Goal: Task Accomplishment & Management: Use online tool/utility

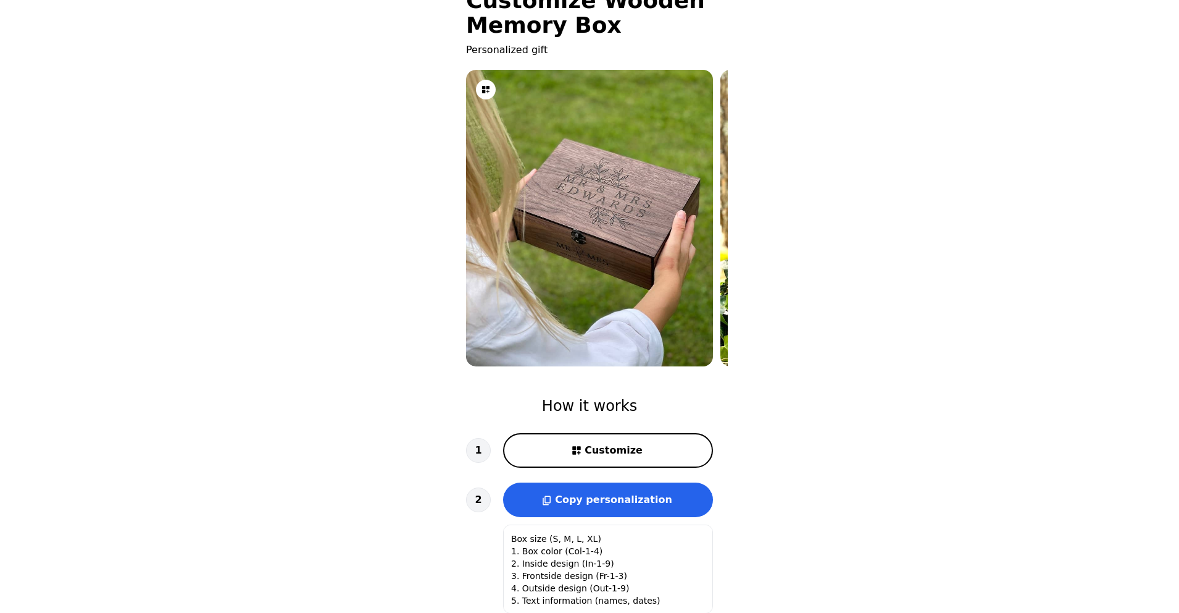
scroll to position [62, 0]
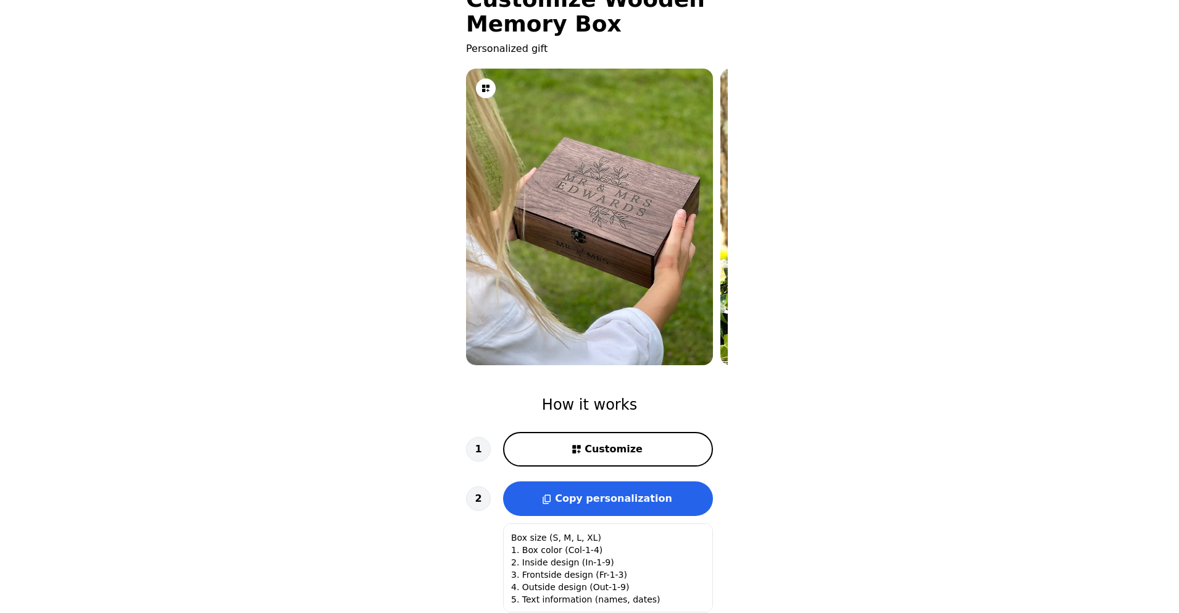
click at [604, 442] on span "Customize" at bounding box center [614, 449] width 58 height 15
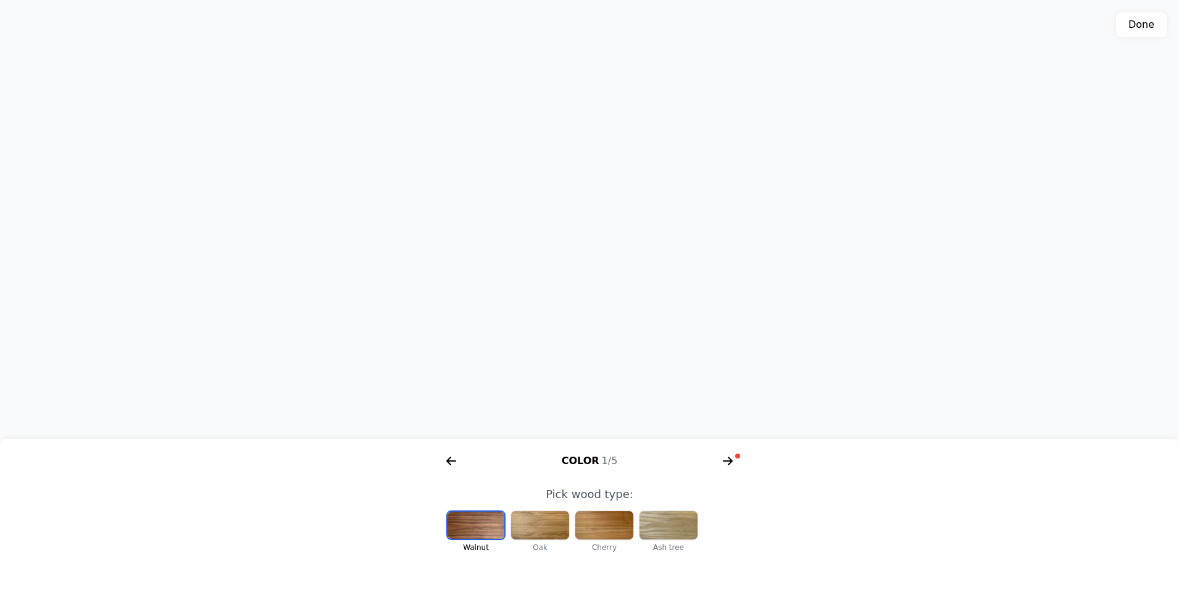
scroll to position [0, 254]
click at [548, 528] on div at bounding box center [540, 525] width 58 height 28
click at [666, 529] on div at bounding box center [669, 525] width 58 height 28
click at [613, 525] on div at bounding box center [605, 525] width 58 height 28
click at [471, 525] on div at bounding box center [476, 525] width 58 height 28
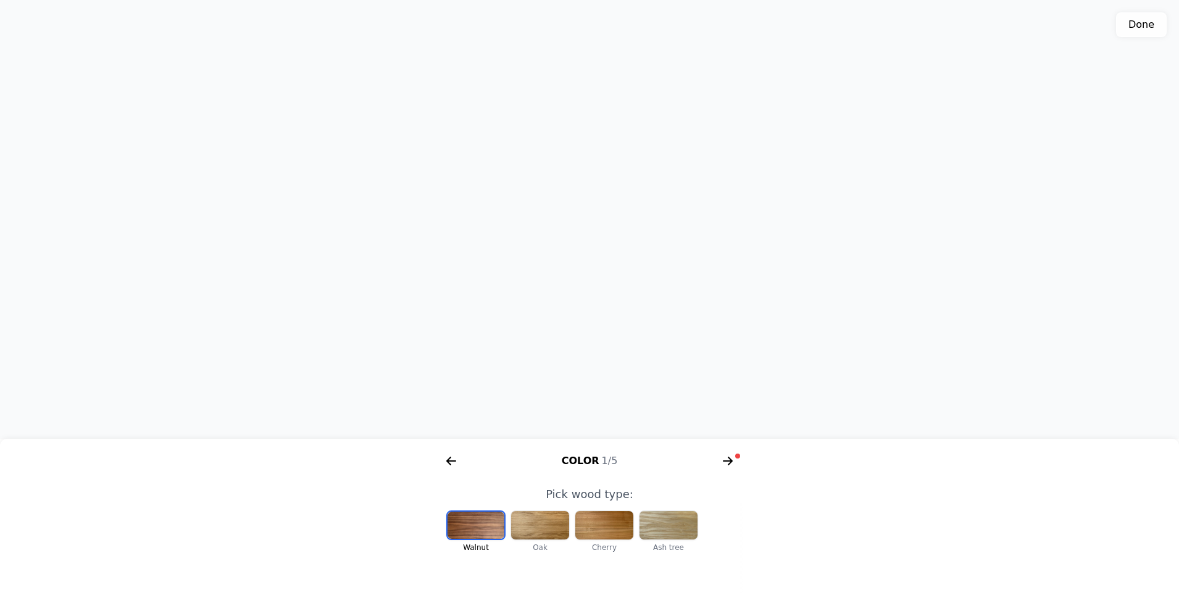
click at [549, 530] on div at bounding box center [540, 525] width 58 height 28
drag, startPoint x: 645, startPoint y: 273, endPoint x: 671, endPoint y: 370, distance: 101.1
click at [671, 370] on div "3D model. Use mouse, touch or arrow keys to move." at bounding box center [589, 219] width 1179 height 438
click at [596, 519] on div at bounding box center [605, 525] width 58 height 28
drag, startPoint x: 569, startPoint y: 274, endPoint x: 549, endPoint y: 296, distance: 30.2
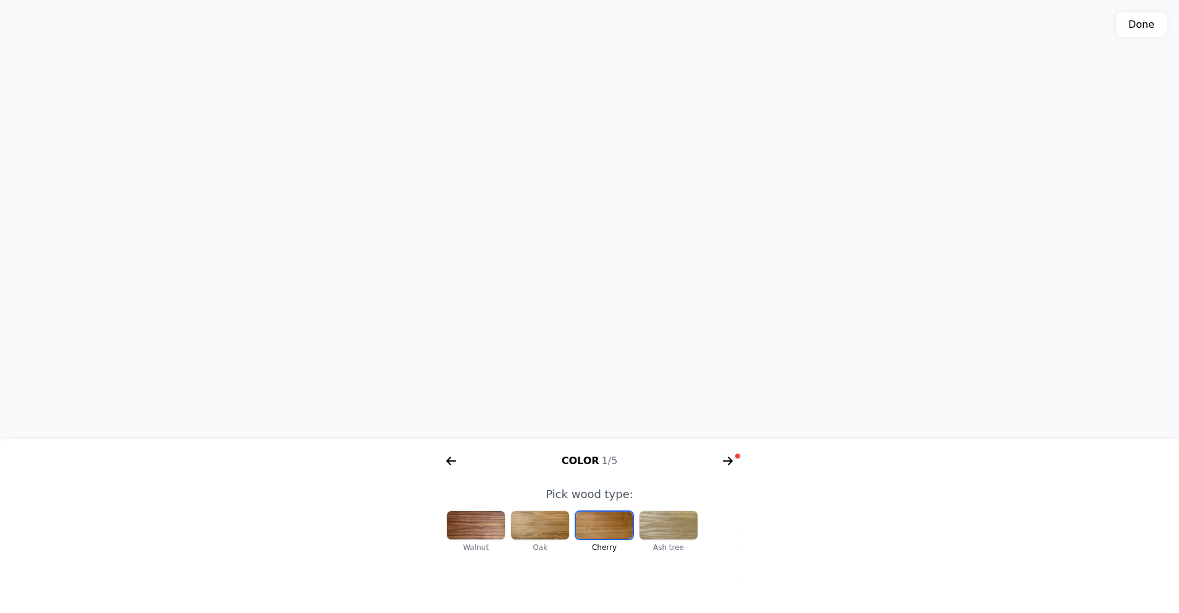
click at [549, 296] on div "3D model. Use mouse, touch or arrow keys to move." at bounding box center [589, 219] width 1179 height 438
click at [733, 463] on icon "arrow right short" at bounding box center [728, 461] width 20 height 20
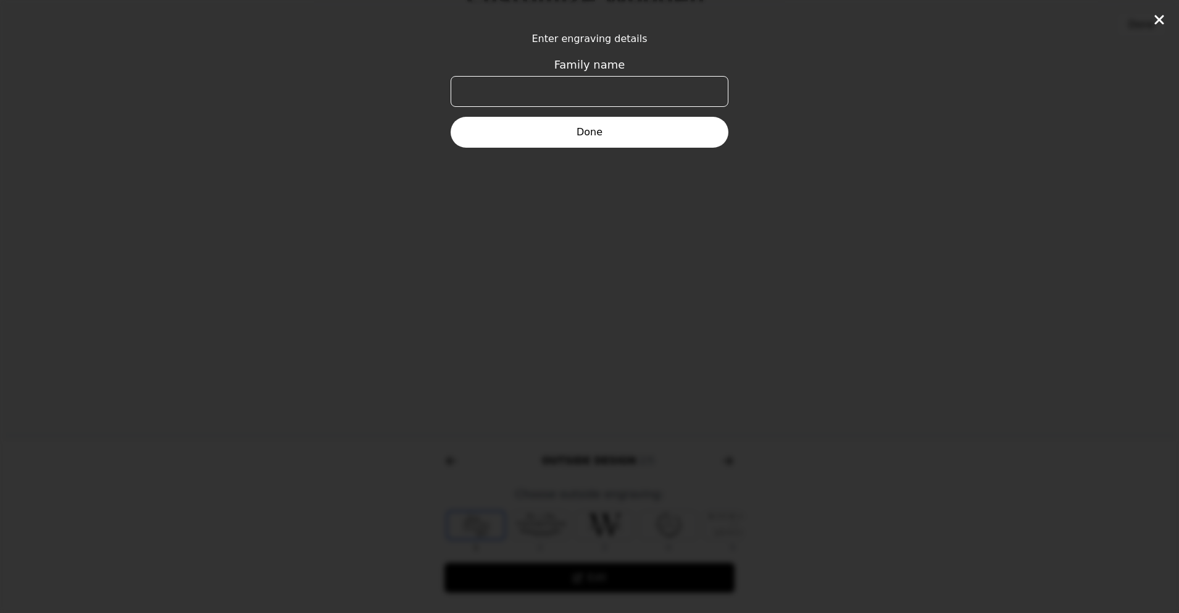
scroll to position [0, 474]
click at [598, 86] on input "Family name" at bounding box center [590, 91] width 278 height 31
click at [602, 89] on input "[PERSON_NAME] et [PERSON_NAME]" at bounding box center [590, 91] width 278 height 31
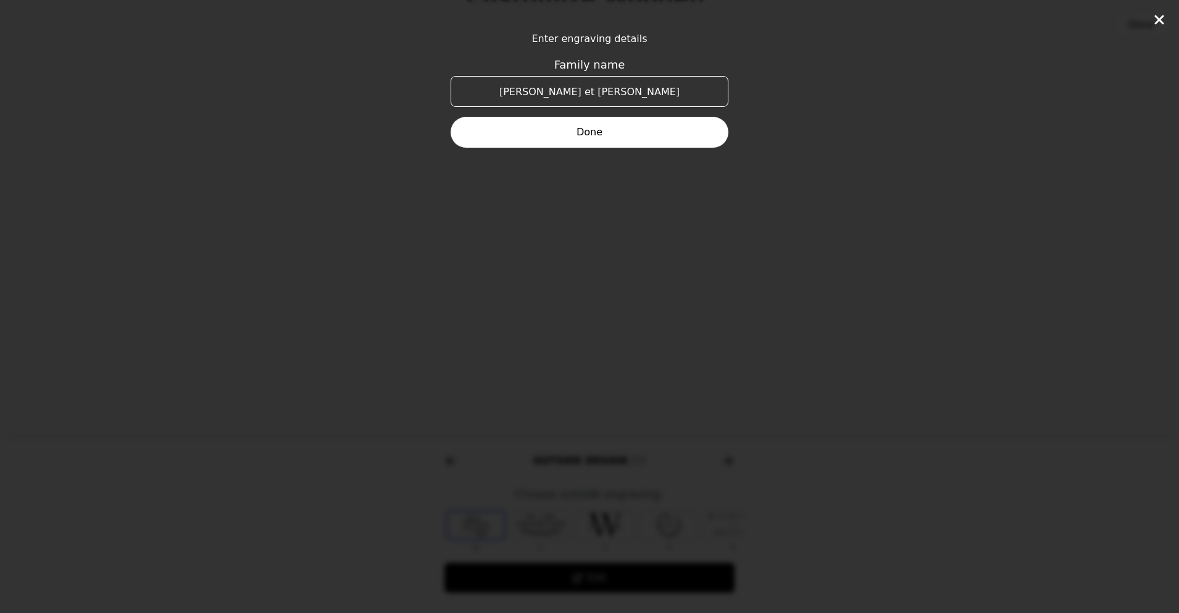
click at [602, 89] on input "[PERSON_NAME] et [PERSON_NAME]" at bounding box center [590, 91] width 278 height 31
type input "Tes souvenirs"
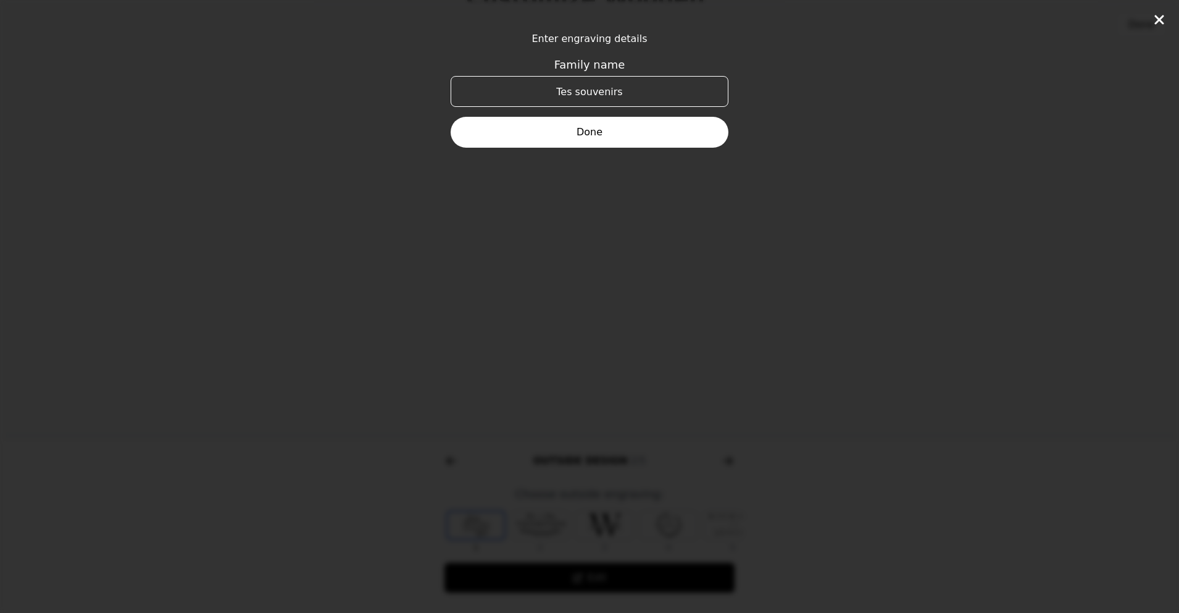
click at [621, 136] on button "Done" at bounding box center [590, 132] width 278 height 31
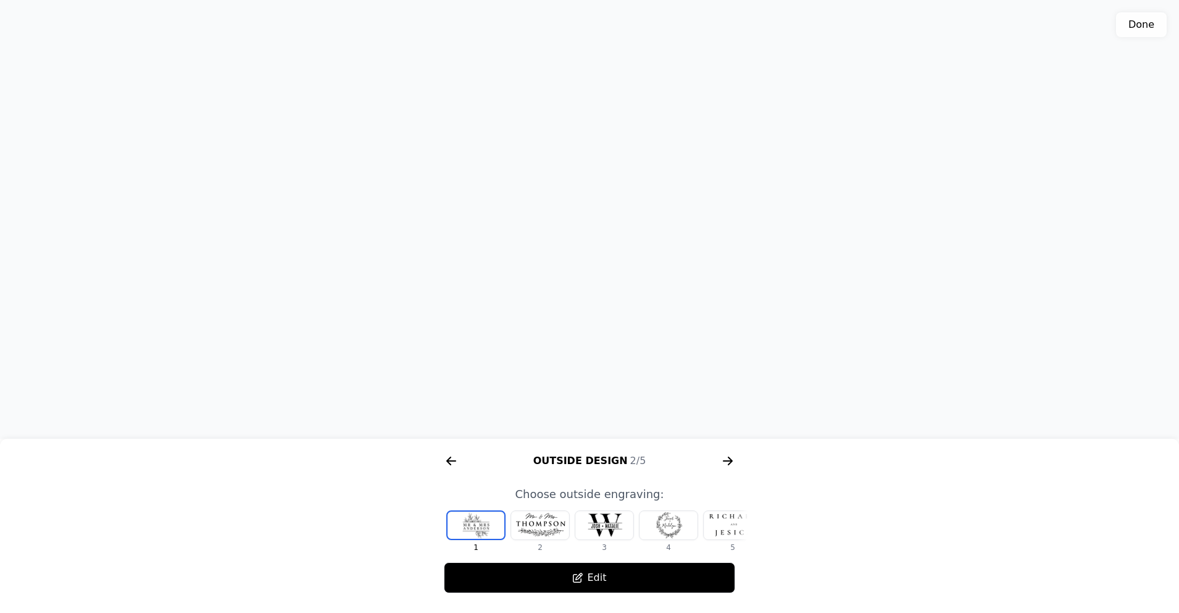
drag, startPoint x: 647, startPoint y: 278, endPoint x: 648, endPoint y: 356, distance: 78.4
click at [648, 356] on div "3D model. Use mouse, touch or arrow keys to move." at bounding box center [589, 219] width 1179 height 438
click at [542, 537] on div at bounding box center [540, 525] width 58 height 28
click at [595, 529] on div at bounding box center [605, 525] width 58 height 28
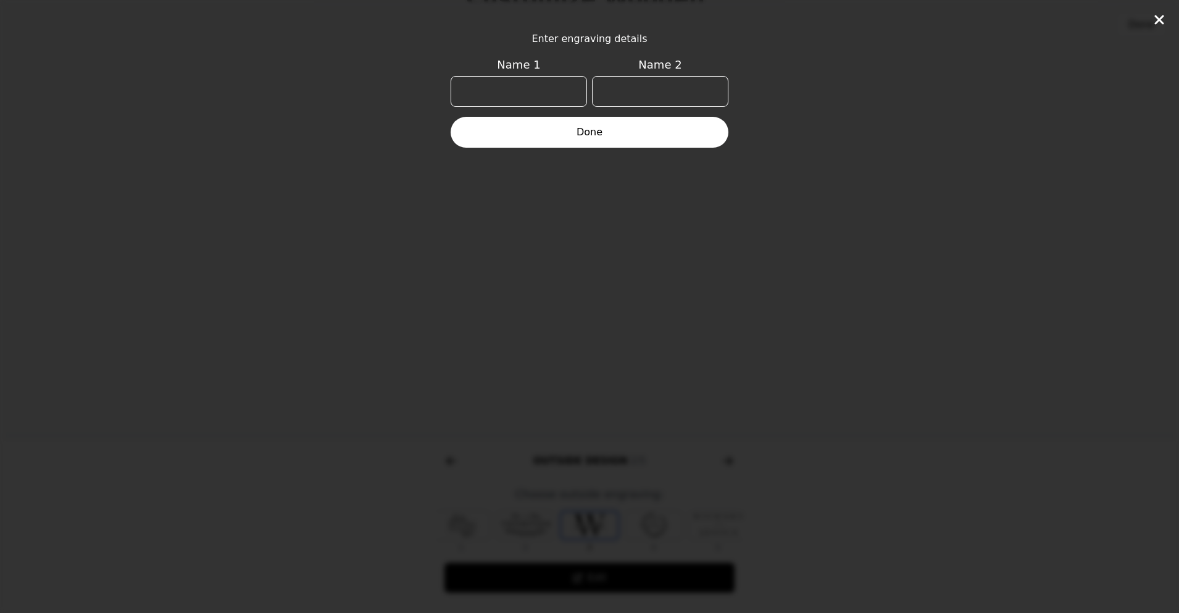
click at [678, 238] on div "Enter engraving details Name 1 Name 2 Done" at bounding box center [589, 306] width 1179 height 613
click at [1153, 24] on icon at bounding box center [1159, 19] width 15 height 15
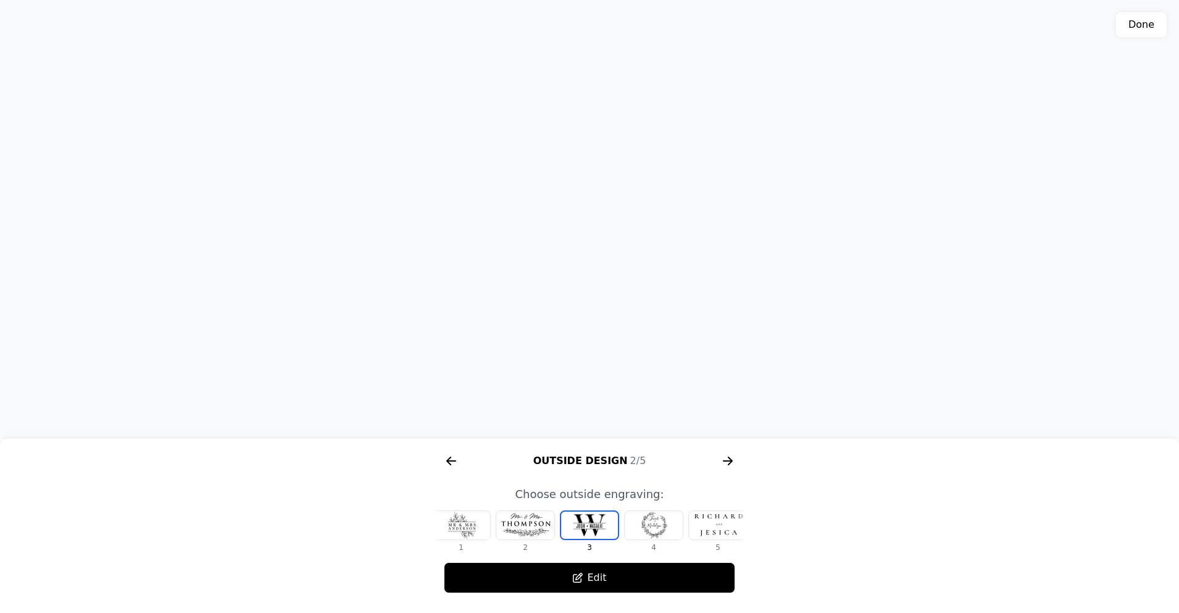
click at [714, 522] on div at bounding box center [718, 525] width 58 height 28
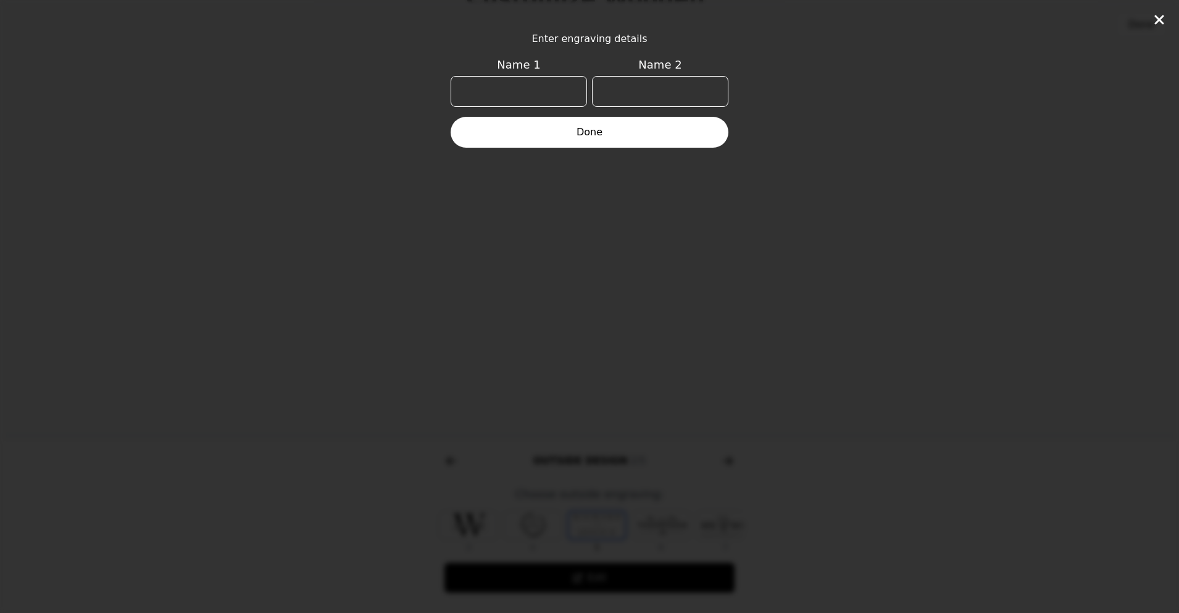
scroll to position [0, 143]
click at [1152, 19] on div "Enter engraving details Name 1 Name 2 Done" at bounding box center [589, 306] width 1179 height 613
click at [1155, 17] on icon at bounding box center [1159, 19] width 9 height 9
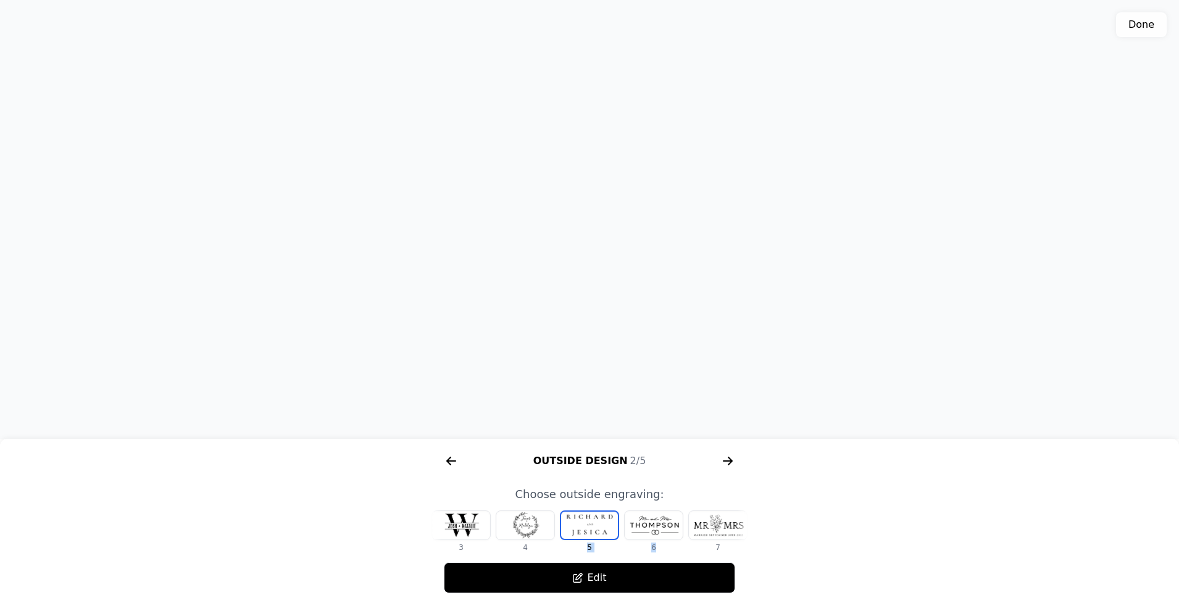
drag, startPoint x: 700, startPoint y: 529, endPoint x: 605, endPoint y: 530, distance: 94.5
click at [605, 530] on div "1 2 3 4 5 6 7 8" at bounding box center [446, 531] width 316 height 42
click at [639, 525] on div at bounding box center [654, 525] width 58 height 28
click at [664, 527] on div at bounding box center [654, 525] width 58 height 28
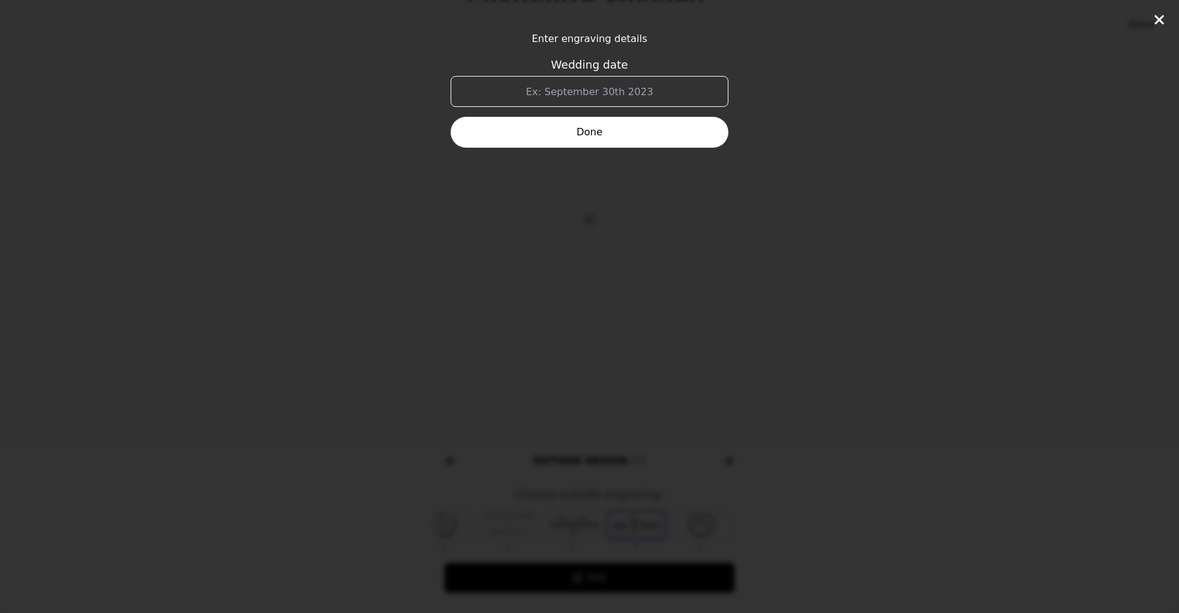
scroll to position [0, 230]
click at [1165, 16] on icon at bounding box center [1159, 19] width 15 height 15
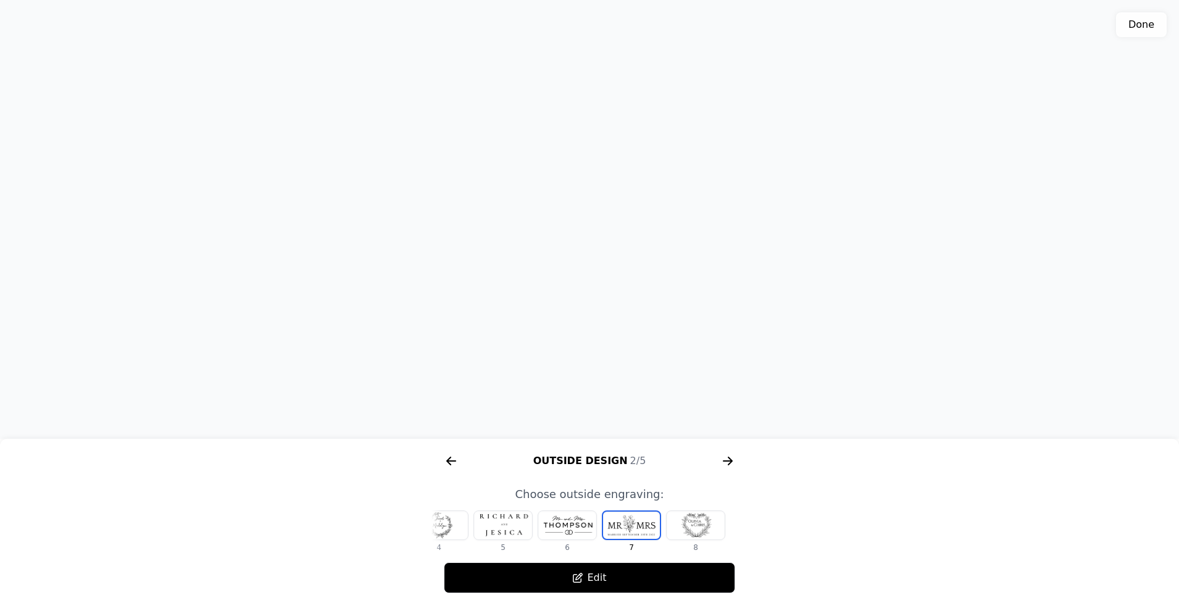
click at [725, 466] on icon "arrow right short" at bounding box center [728, 461] width 20 height 20
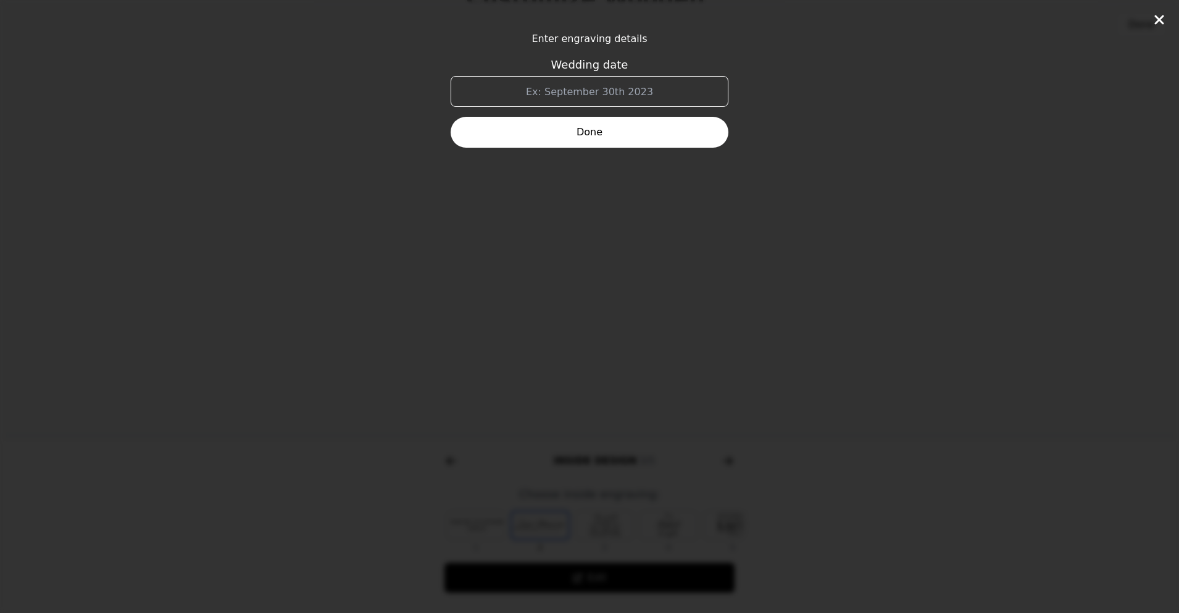
scroll to position [0, 790]
click at [543, 374] on div "Enter engraving details Wedding date Done" at bounding box center [589, 306] width 1179 height 613
click at [1163, 17] on icon at bounding box center [1159, 19] width 15 height 15
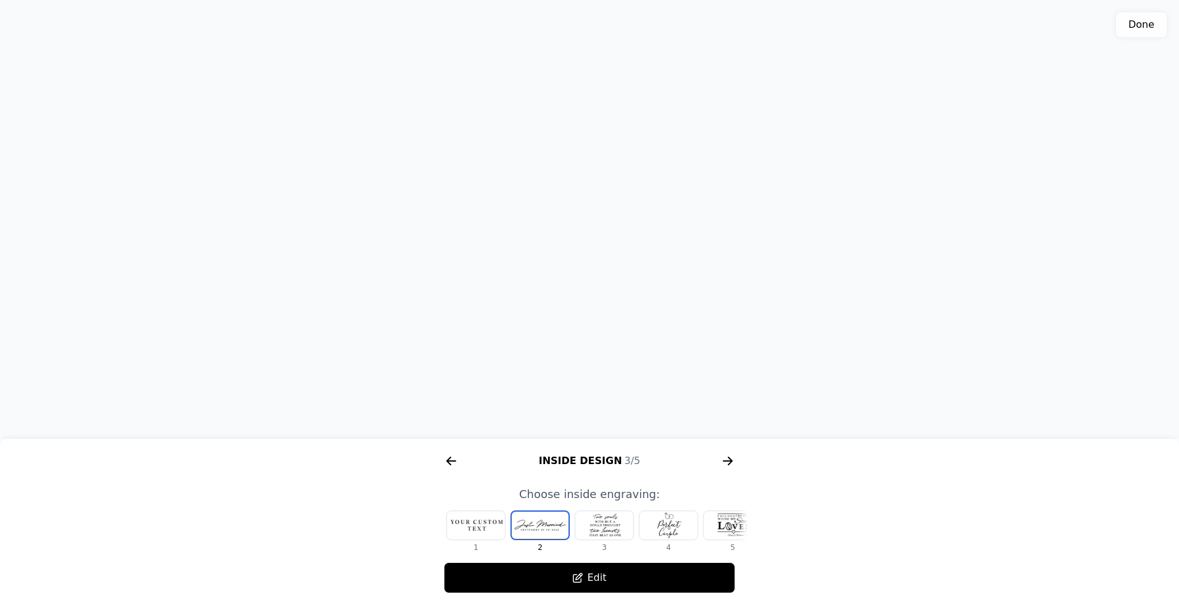
click at [462, 462] on div "Inside Design 3/5" at bounding box center [590, 461] width 316 height 20
click at [455, 463] on icon "arrow right short" at bounding box center [452, 461] width 20 height 20
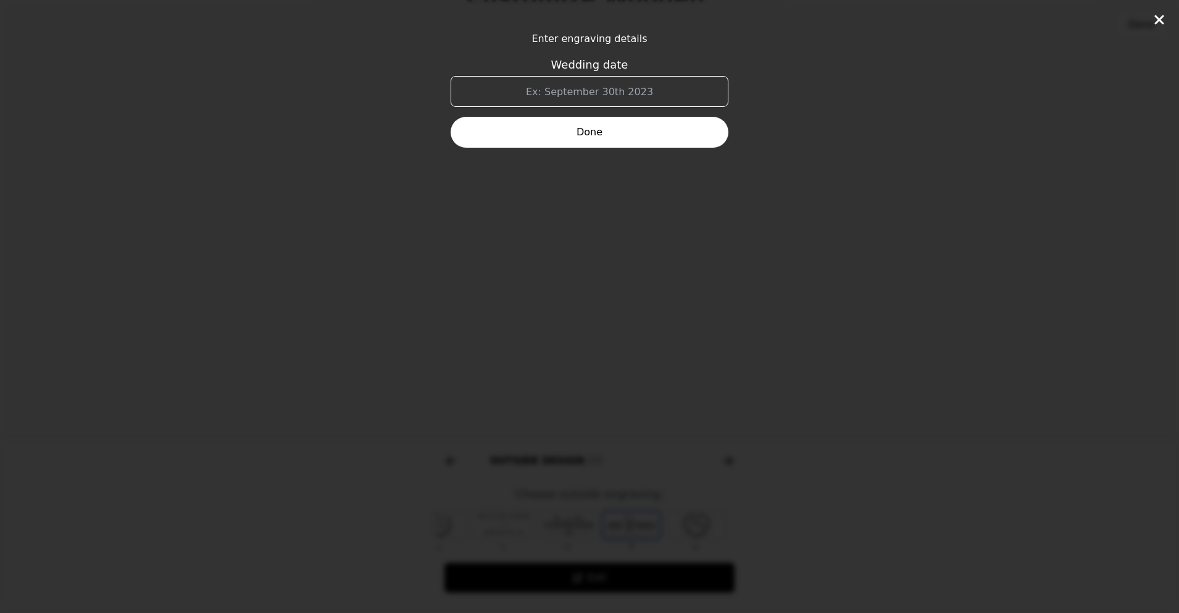
scroll to position [0, 474]
click at [563, 492] on div "Enter engraving details Wedding date Done" at bounding box center [589, 306] width 1179 height 613
click at [1153, 20] on icon at bounding box center [1159, 19] width 15 height 15
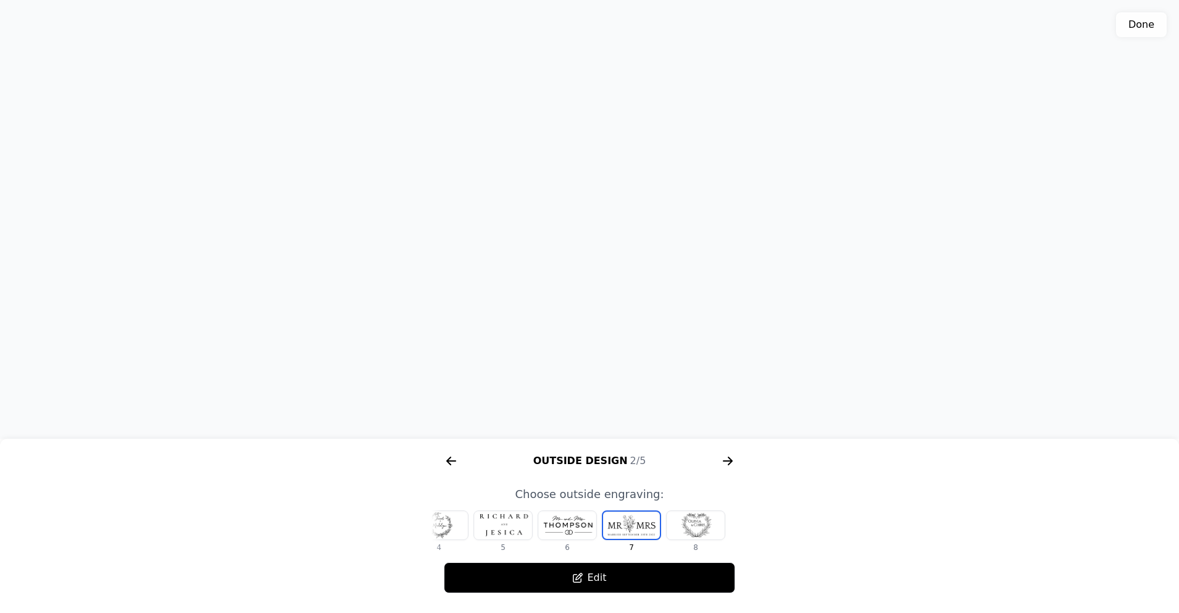
scroll to position [227, 0]
drag, startPoint x: 692, startPoint y: 525, endPoint x: 523, endPoint y: 517, distance: 168.7
click at [518, 517] on div "1 2 3 4 5 6 7 8" at bounding box center [360, 531] width 316 height 42
drag, startPoint x: 625, startPoint y: 525, endPoint x: 485, endPoint y: 514, distance: 140.0
click at [485, 514] on div "1 2 3 4 5 6 7 8" at bounding box center [360, 531] width 316 height 42
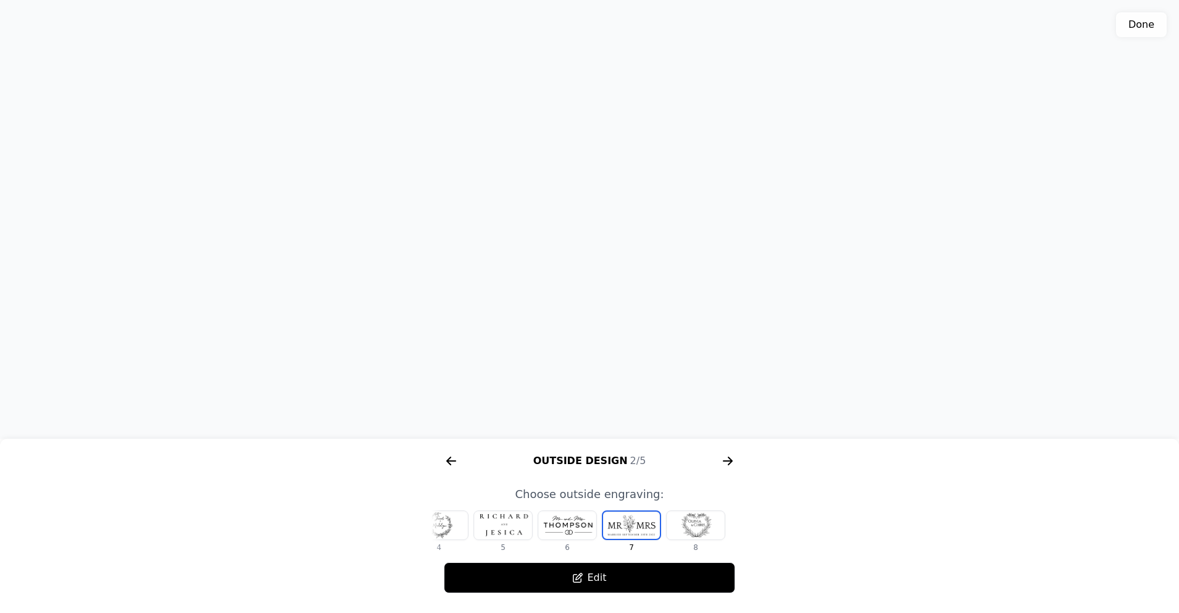
click at [689, 524] on div at bounding box center [696, 525] width 58 height 28
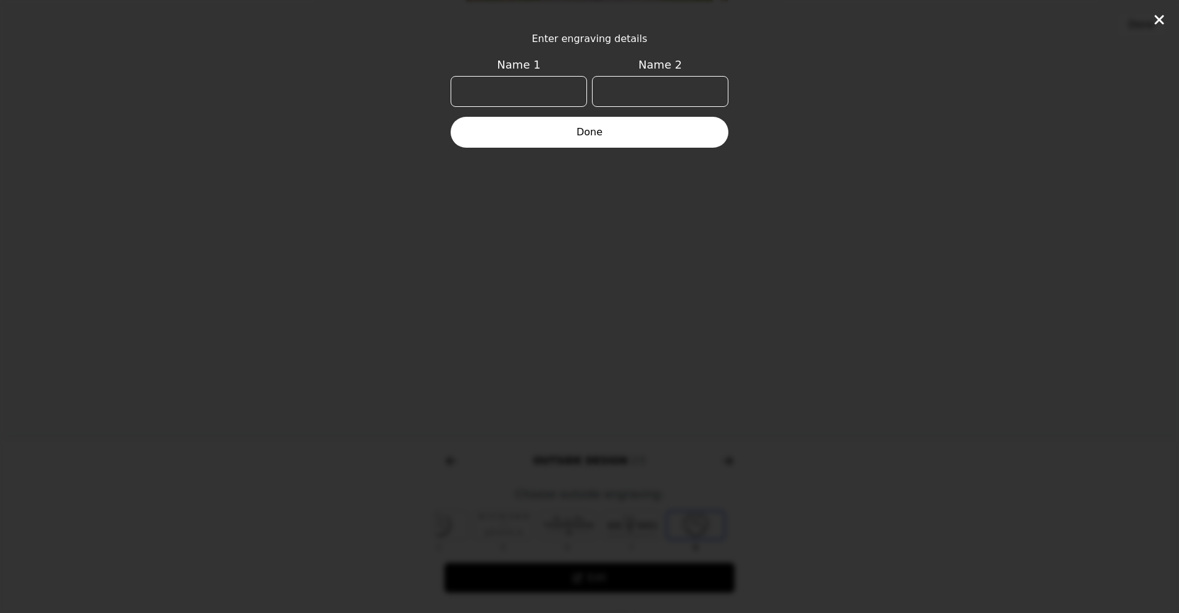
click at [1163, 22] on icon at bounding box center [1159, 19] width 15 height 15
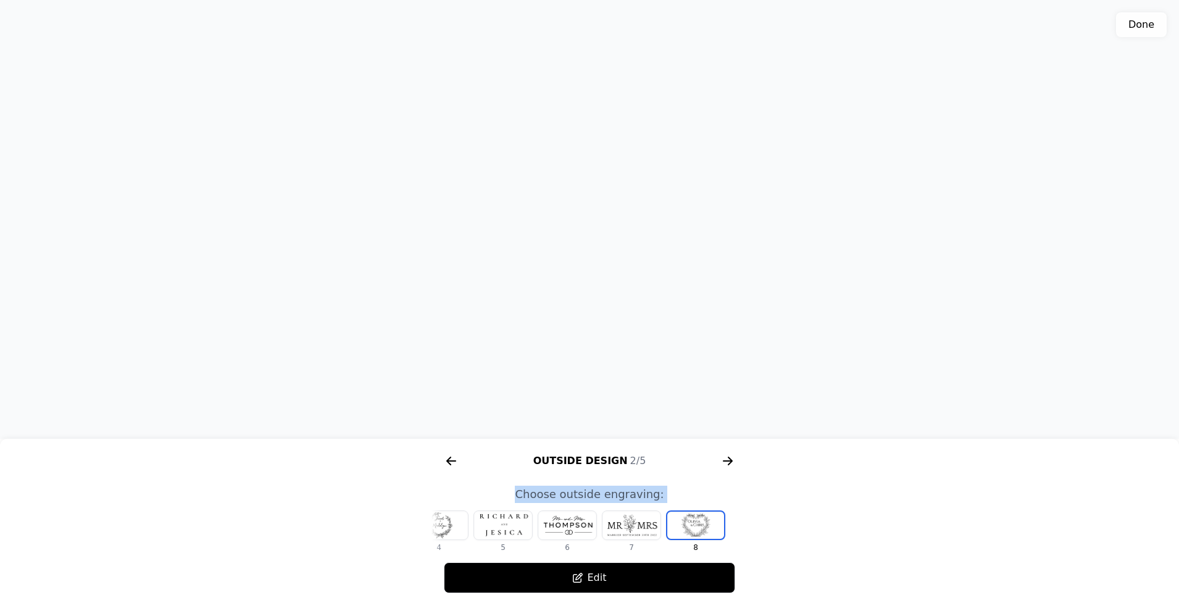
drag, startPoint x: 456, startPoint y: 515, endPoint x: 766, endPoint y: 500, distance: 311.0
click at [766, 500] on div "Color 1/5 Outside Design 2/5 Inside Design 3/5 Frontside 4/5 Size 5/5 Pick wood…" at bounding box center [589, 519] width 1179 height 147
click at [510, 534] on div at bounding box center [503, 525] width 58 height 28
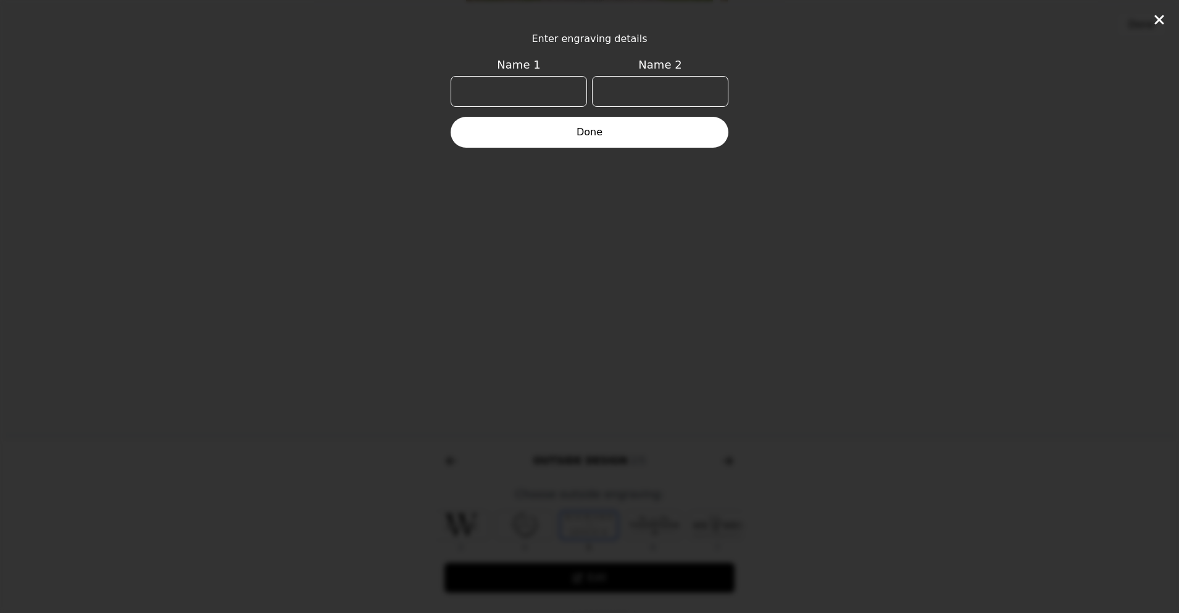
scroll to position [0, 143]
click at [1154, 16] on icon at bounding box center [1159, 19] width 15 height 15
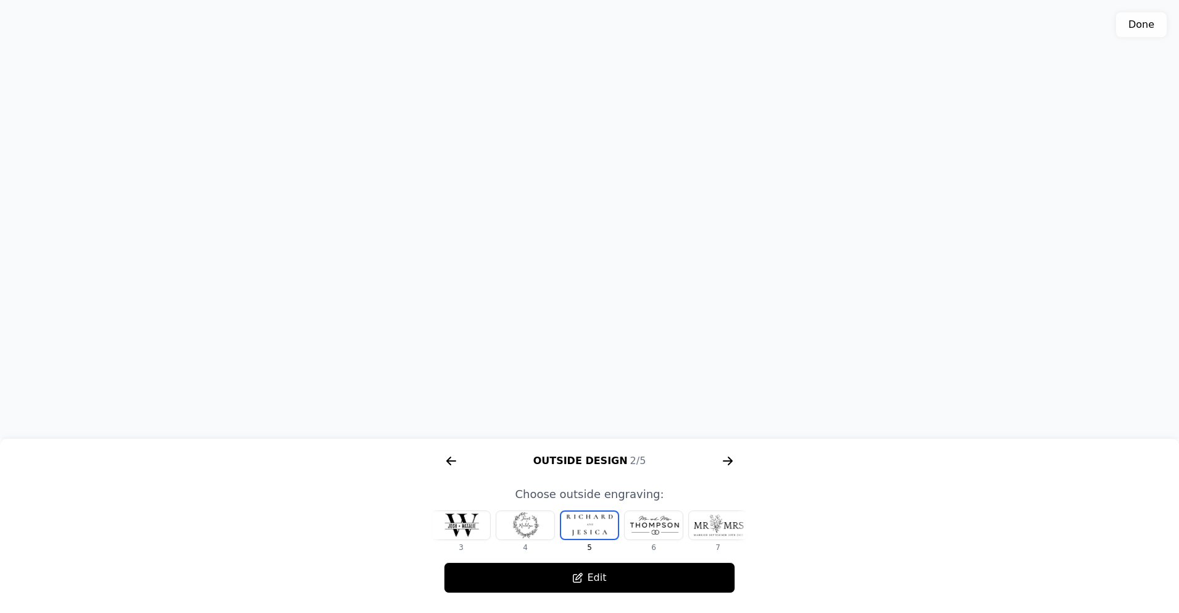
click at [522, 522] on div at bounding box center [525, 525] width 58 height 28
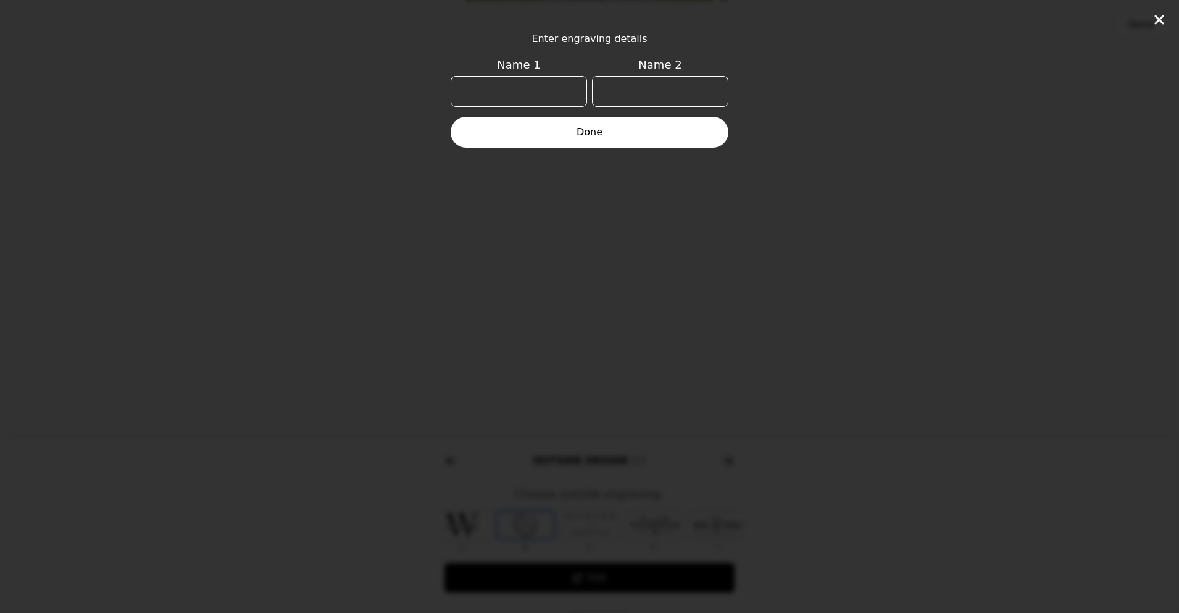
scroll to position [0, 79]
click at [1164, 15] on icon at bounding box center [1159, 19] width 9 height 9
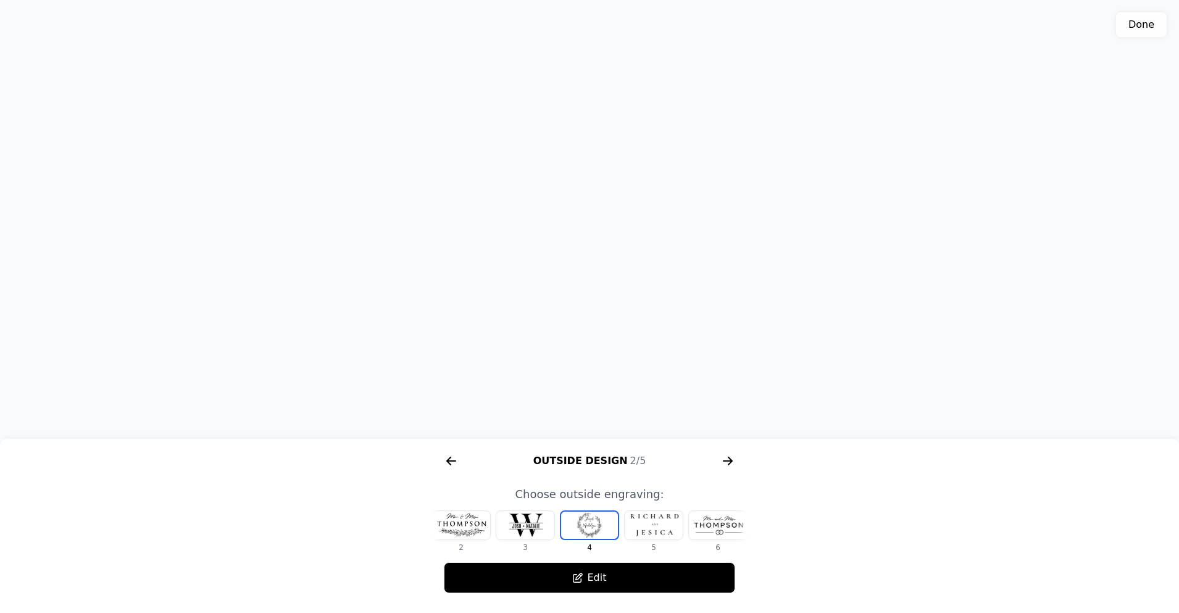
click at [471, 521] on div at bounding box center [461, 525] width 58 height 28
click at [482, 532] on div at bounding box center [476, 525] width 58 height 28
click at [540, 526] on div at bounding box center [540, 525] width 58 height 28
click at [603, 530] on div at bounding box center [605, 525] width 58 height 28
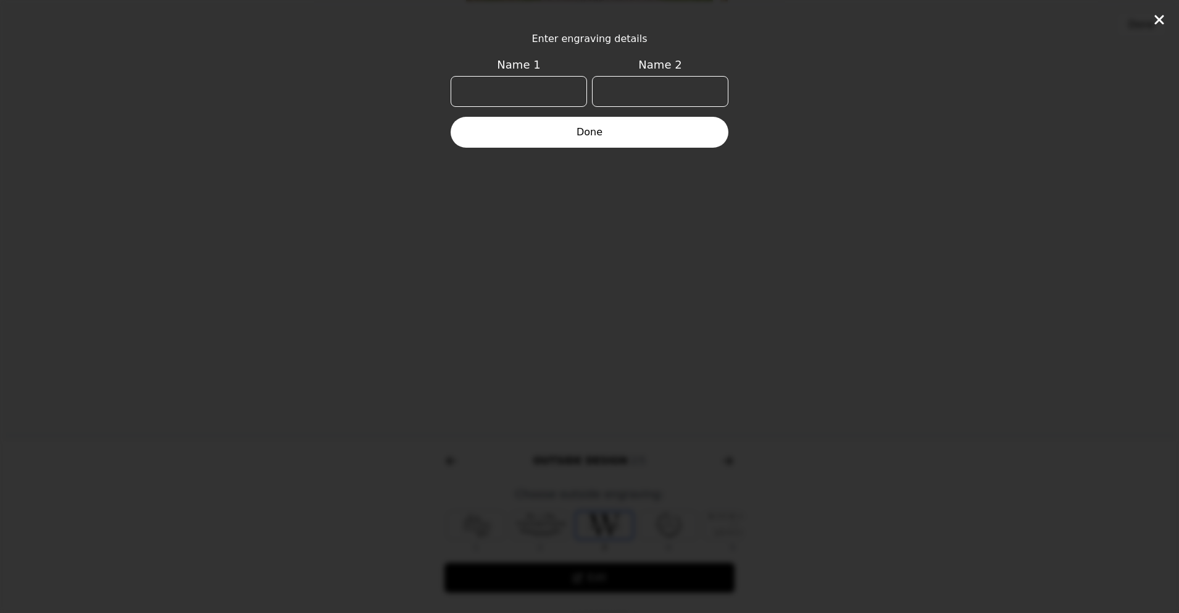
scroll to position [0, 15]
click at [1163, 13] on icon at bounding box center [1159, 19] width 15 height 15
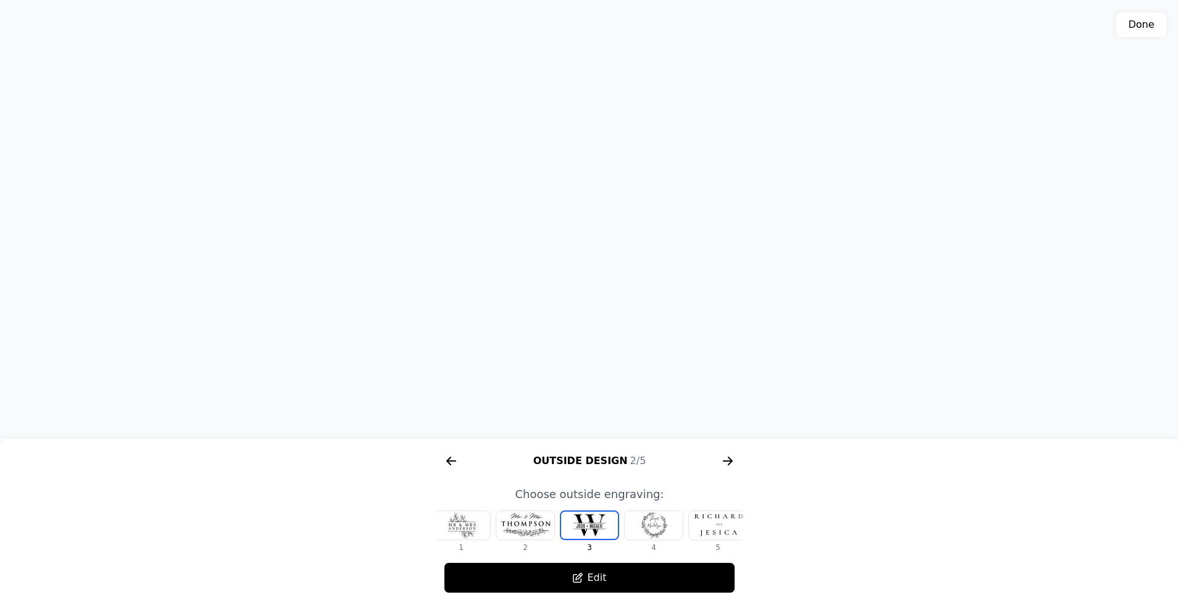
click at [637, 517] on div at bounding box center [654, 525] width 58 height 28
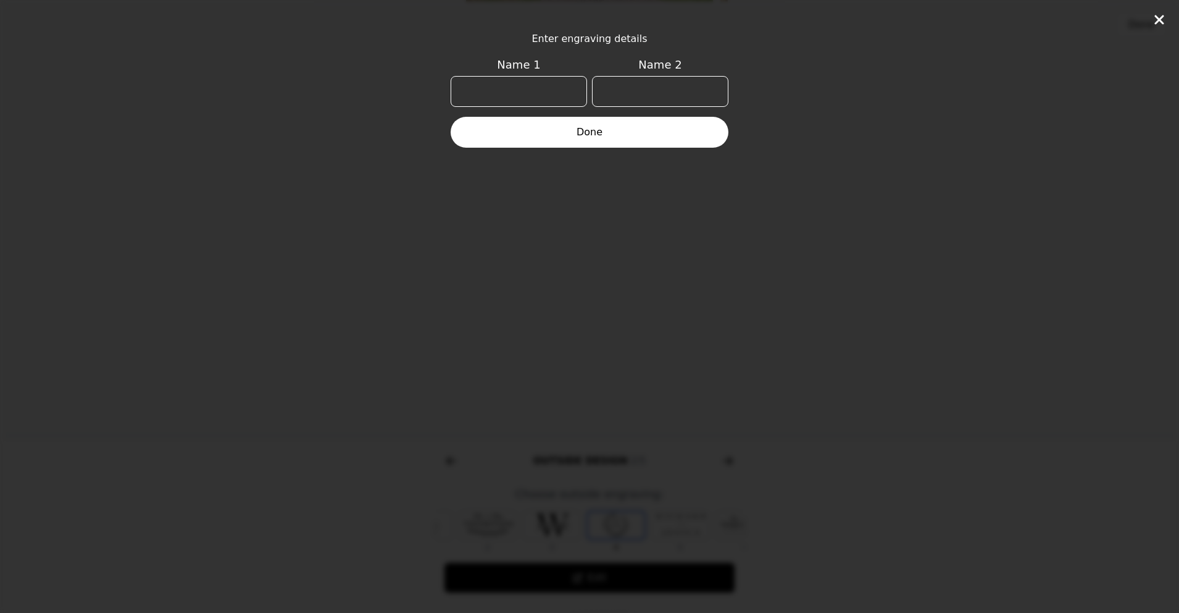
scroll to position [0, 79]
click at [1160, 12] on icon at bounding box center [1159, 19] width 15 height 15
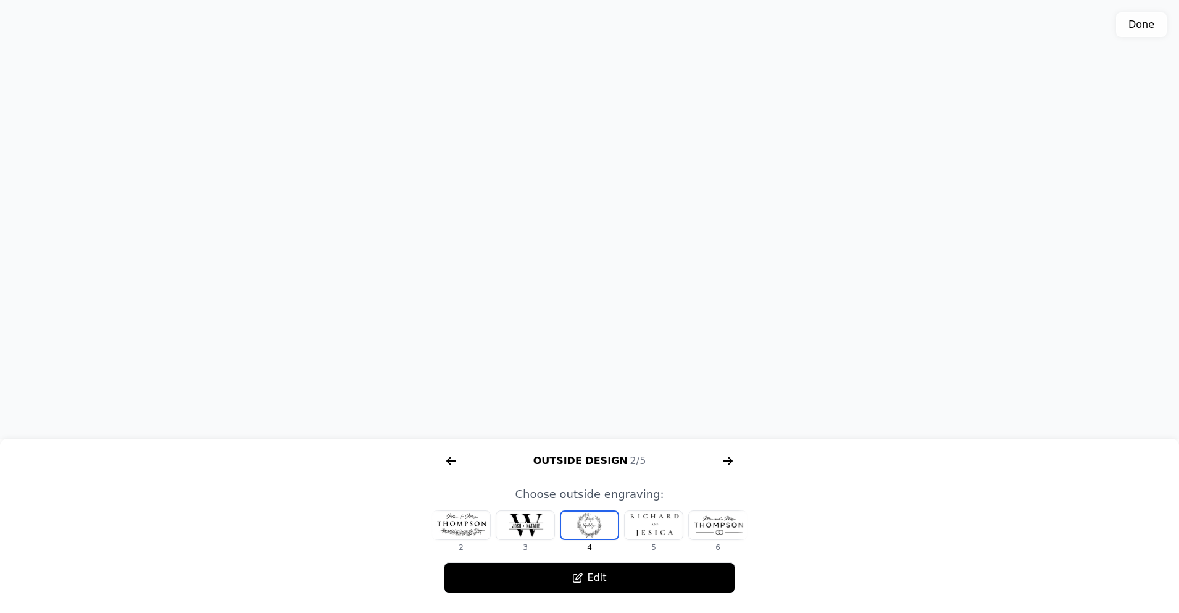
click at [677, 527] on div at bounding box center [654, 525] width 58 height 28
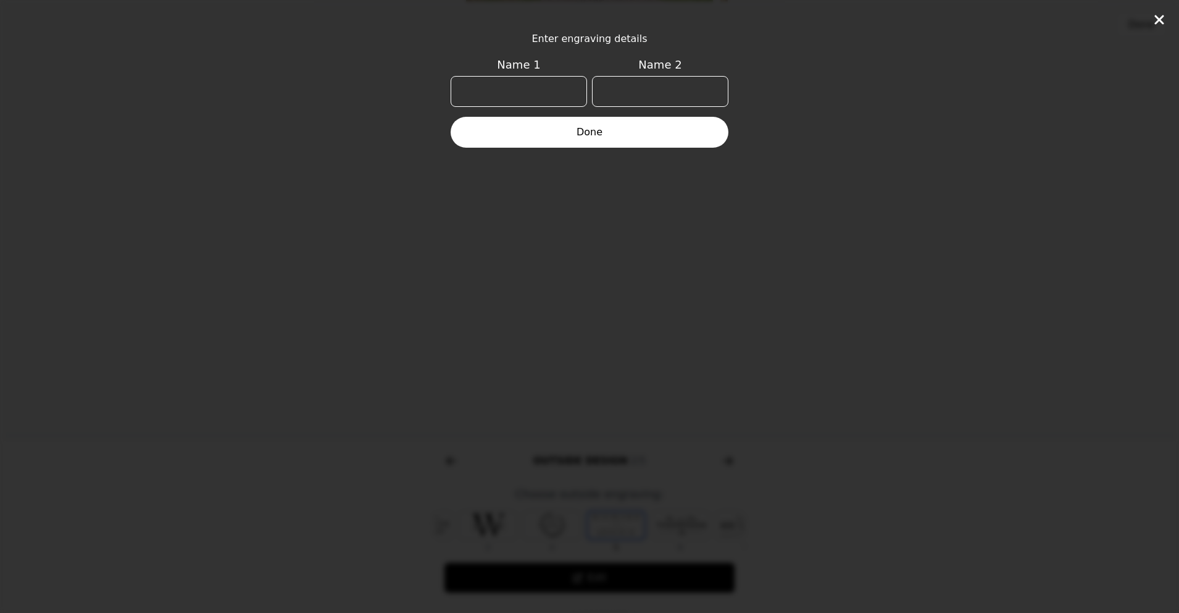
scroll to position [0, 143]
click at [541, 92] on input "Name 1" at bounding box center [519, 91] width 136 height 31
type input "Valentine"
click at [629, 89] on input "Name 2" at bounding box center [660, 91] width 136 height 31
type input "[PERSON_NAME]"
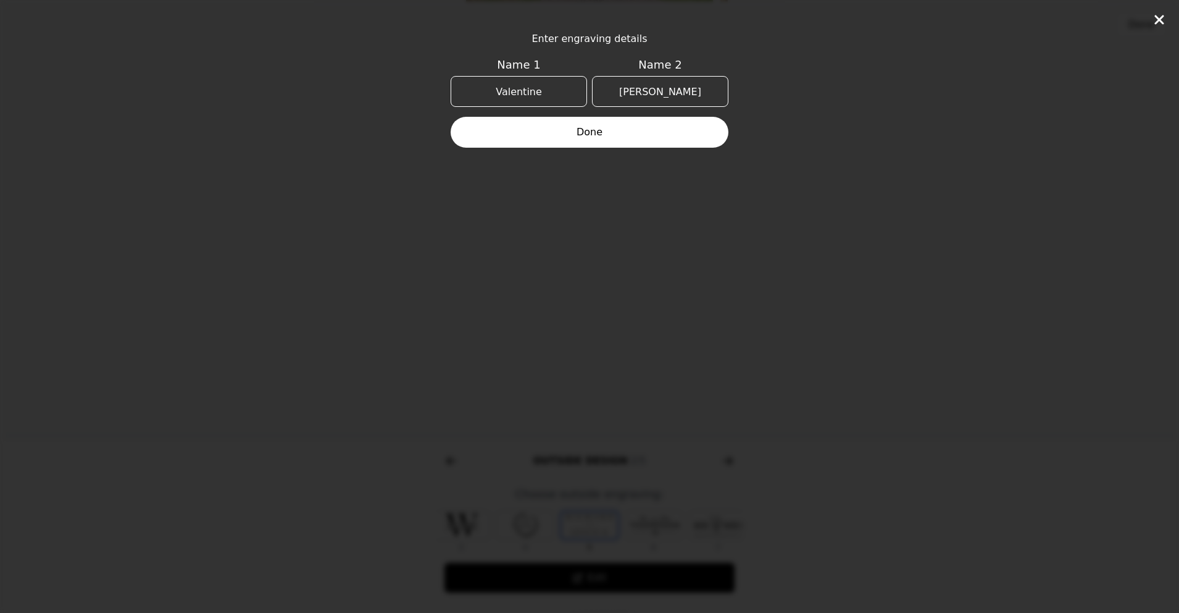
click at [596, 137] on button "Done" at bounding box center [590, 132] width 278 height 31
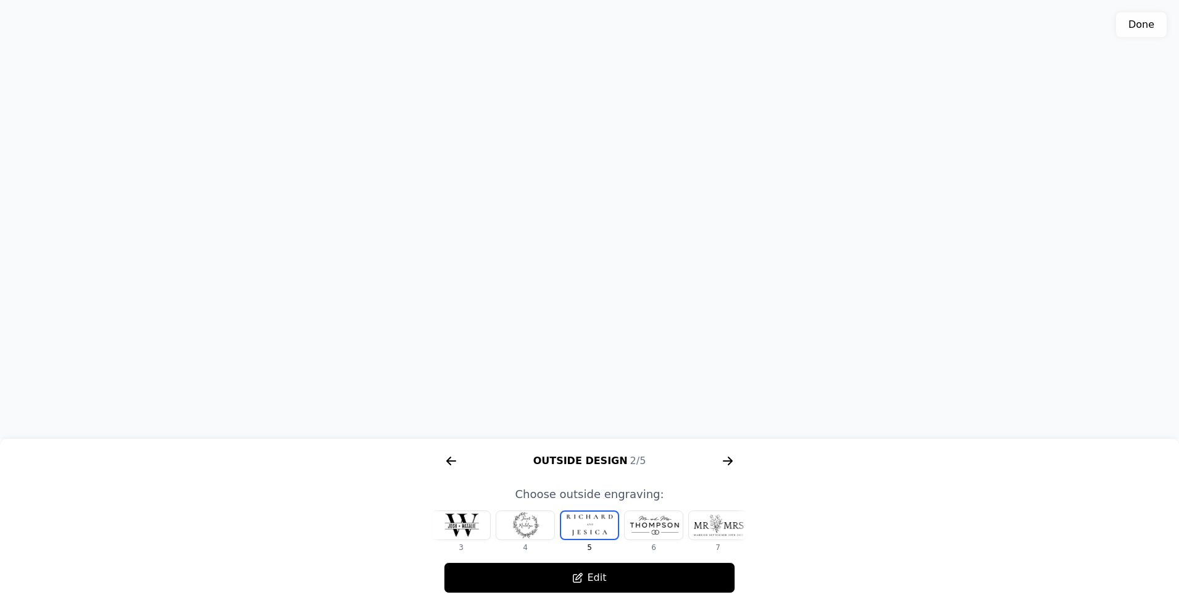
click at [729, 463] on icon "arrow right short" at bounding box center [728, 461] width 20 height 20
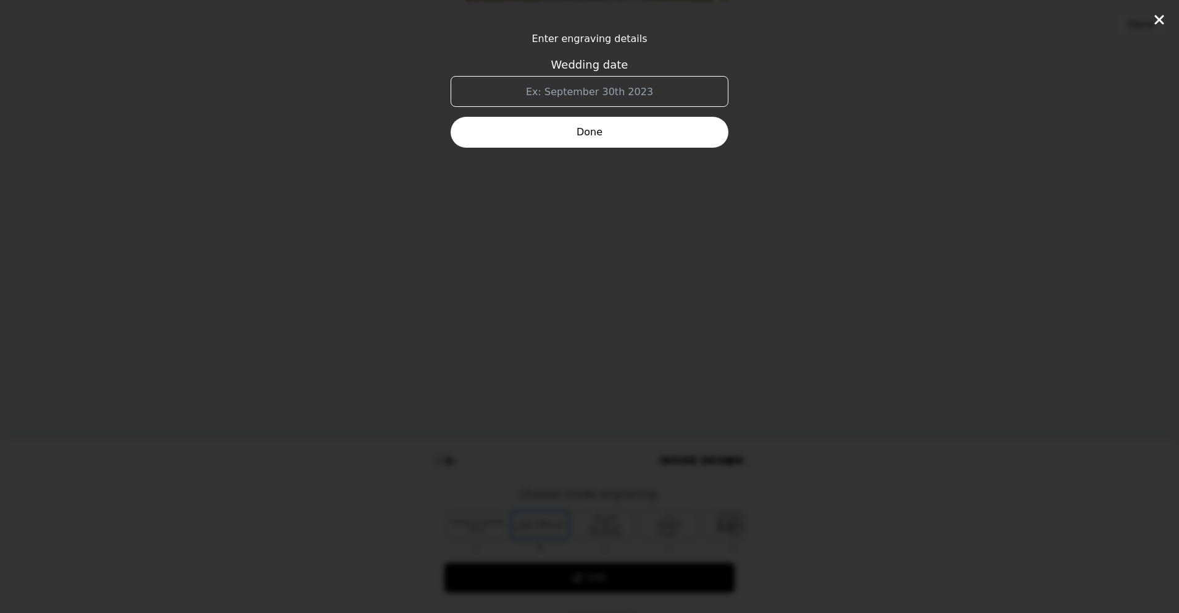
scroll to position [0, 790]
click at [620, 91] on input "Wedding date" at bounding box center [590, 91] width 278 height 31
click at [575, 86] on input "[DATE]" at bounding box center [590, 91] width 278 height 31
type input "[DATE]"
click at [535, 137] on button "Done" at bounding box center [590, 132] width 278 height 31
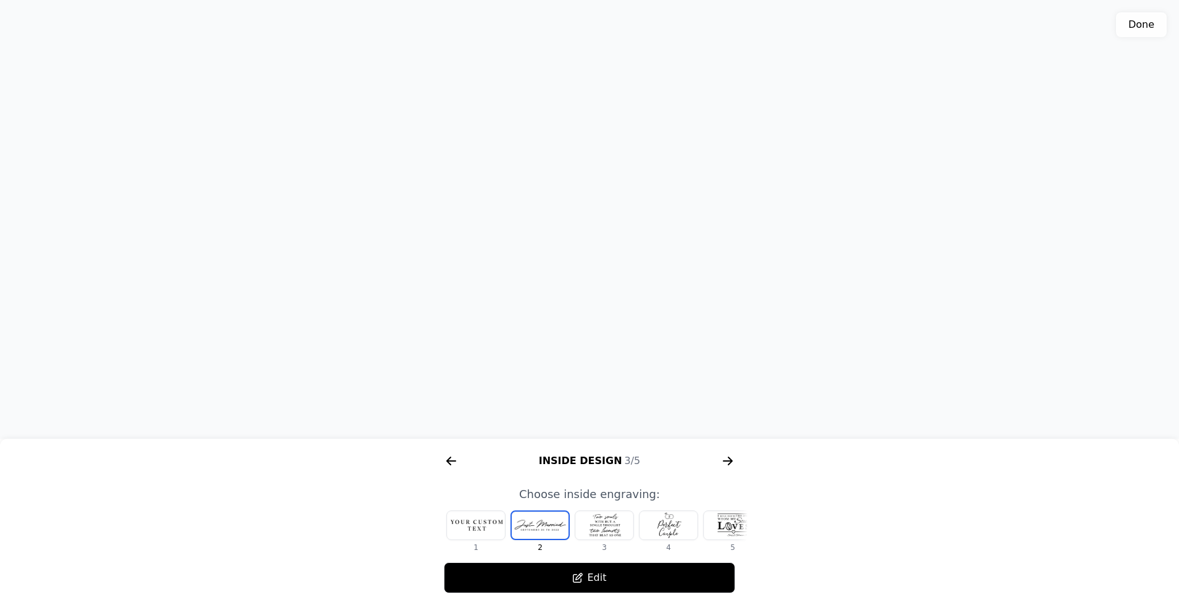
drag, startPoint x: 698, startPoint y: 123, endPoint x: 731, endPoint y: 118, distance: 33.2
click at [731, 118] on div "3D model. Use mouse, touch or arrow keys to move." at bounding box center [589, 219] width 1179 height 438
click at [634, 530] on div at bounding box center [632, 525] width 58 height 28
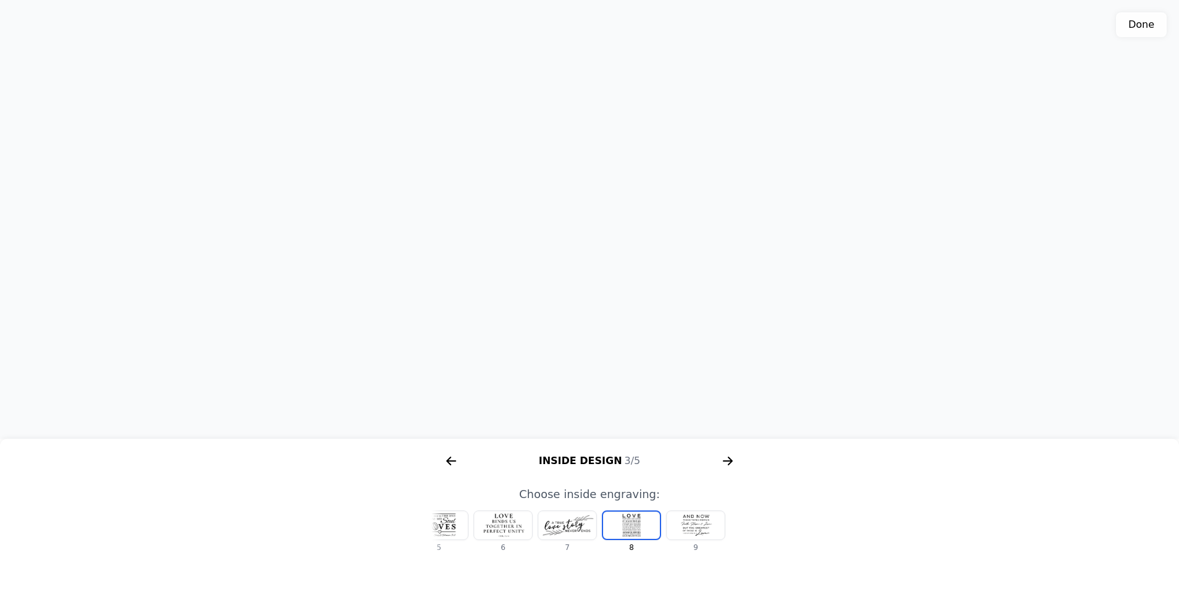
click at [698, 524] on div at bounding box center [696, 525] width 58 height 28
click at [494, 525] on div at bounding box center [476, 525] width 58 height 28
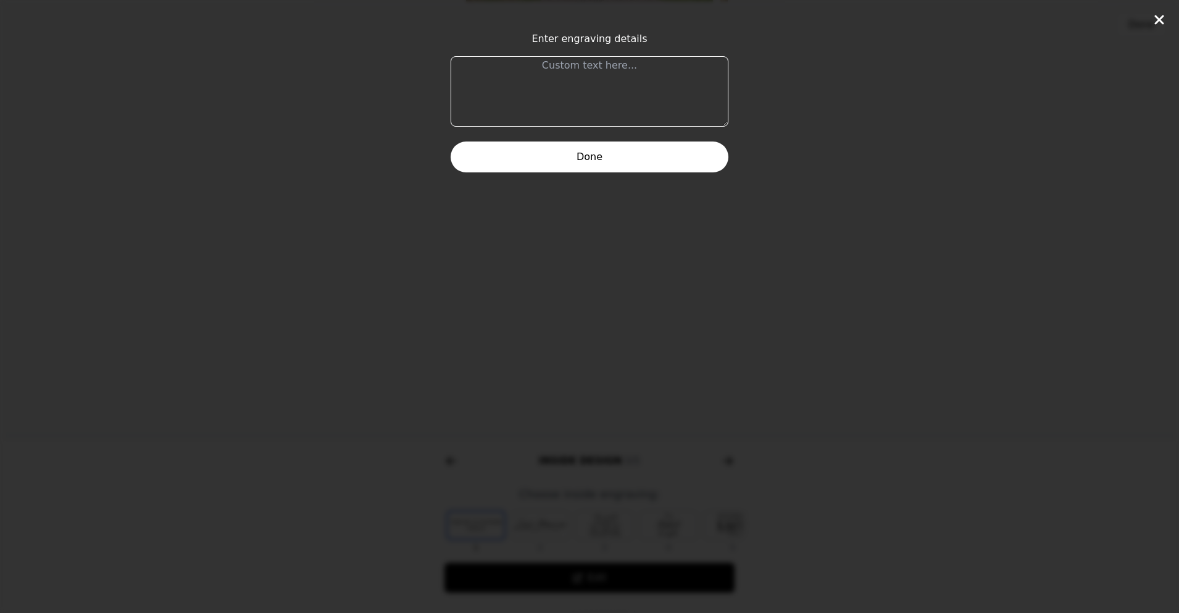
click at [608, 71] on textarea at bounding box center [590, 91] width 278 height 70
